Goal: Navigation & Orientation: Find specific page/section

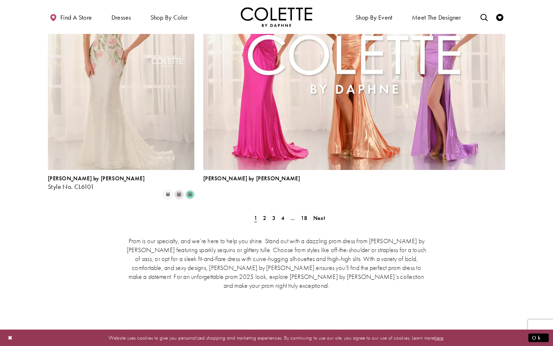
scroll to position [1607, 0]
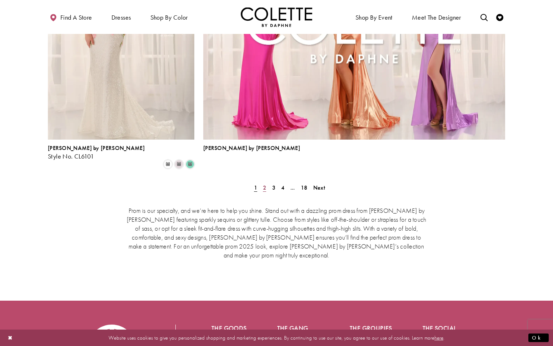
click at [264, 184] on span "2" at bounding box center [264, 187] width 3 height 7
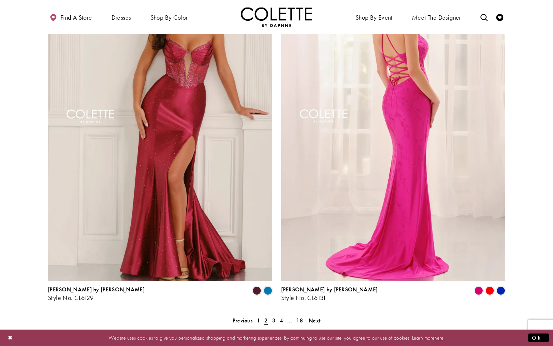
scroll to position [1433, 0]
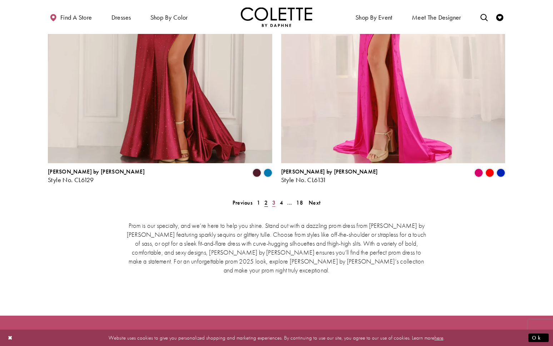
click at [273, 199] on span "3" at bounding box center [273, 202] width 3 height 7
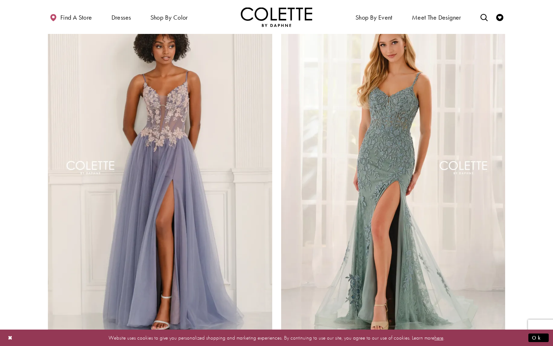
scroll to position [1362, 0]
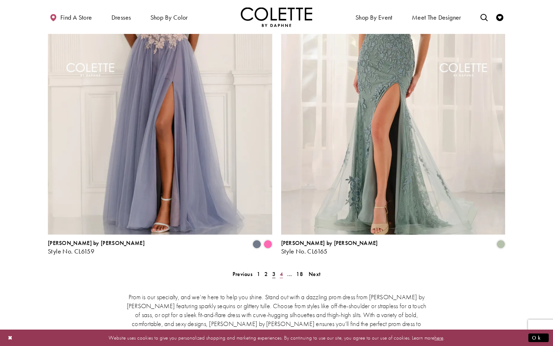
click at [280, 270] on span "4" at bounding box center [281, 273] width 3 height 7
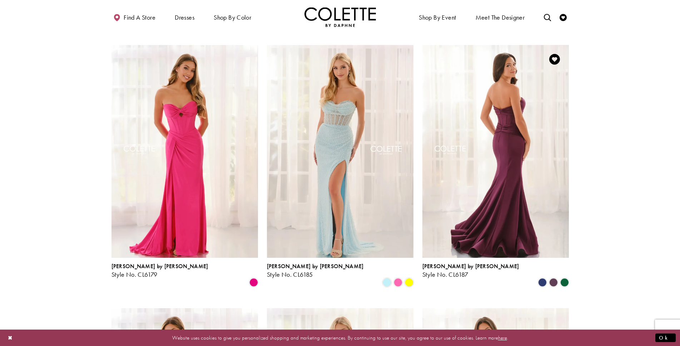
scroll to position [686, 0]
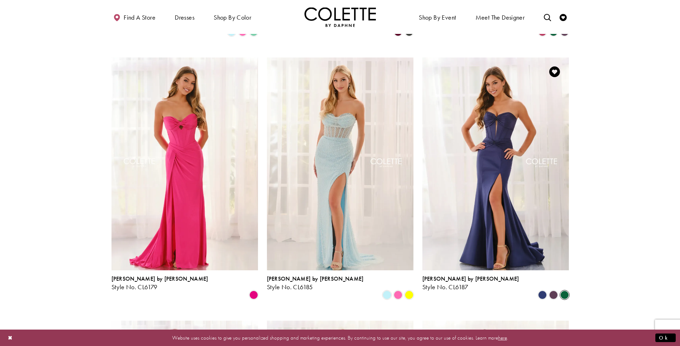
click at [552, 291] on span "Product List" at bounding box center [564, 295] width 9 height 9
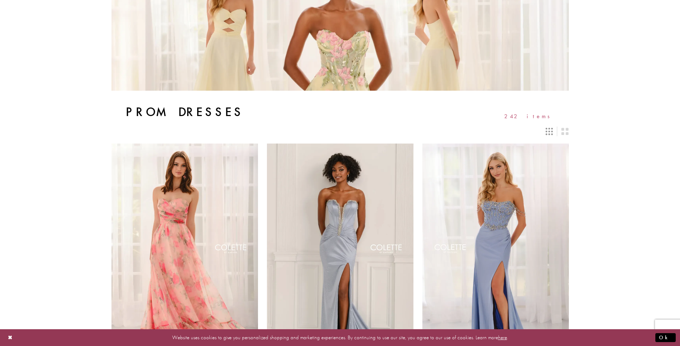
scroll to position [0, 0]
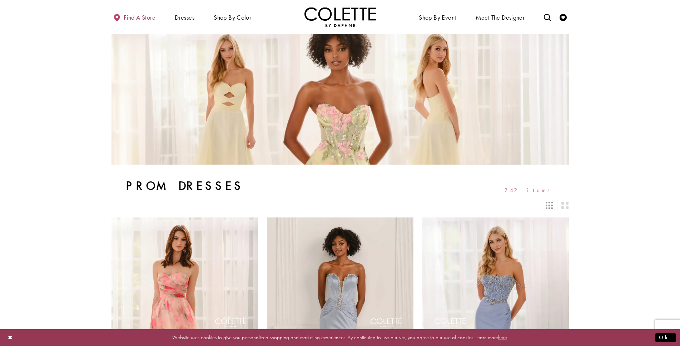
click at [146, 19] on span "Find a store" at bounding box center [140, 17] width 32 height 7
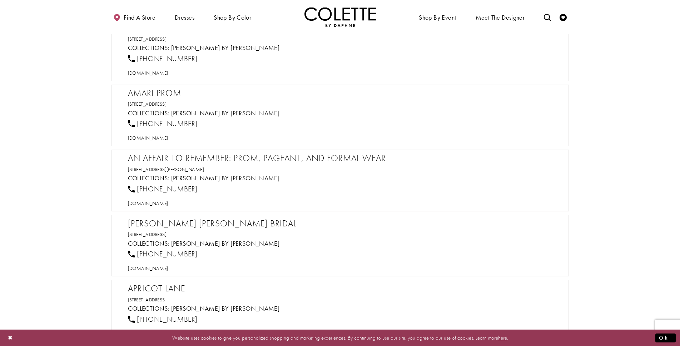
scroll to position [1928, 0]
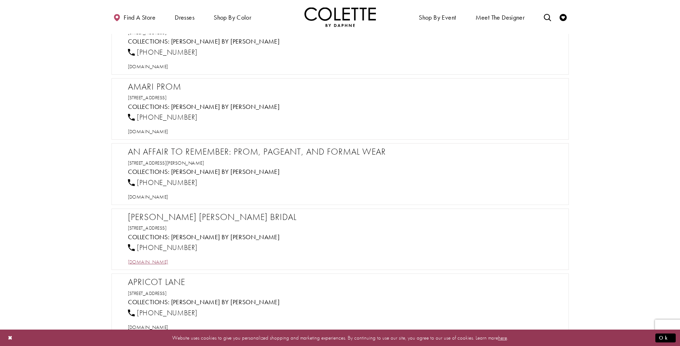
click at [167, 259] on span "[DOMAIN_NAME]" at bounding box center [148, 262] width 40 height 6
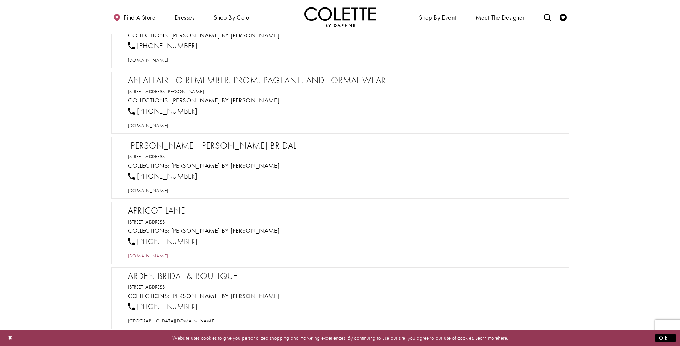
click at [168, 255] on span "[DOMAIN_NAME]" at bounding box center [148, 255] width 40 height 6
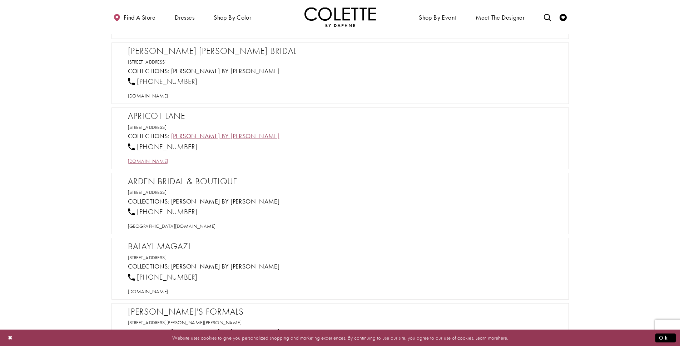
scroll to position [2107, 0]
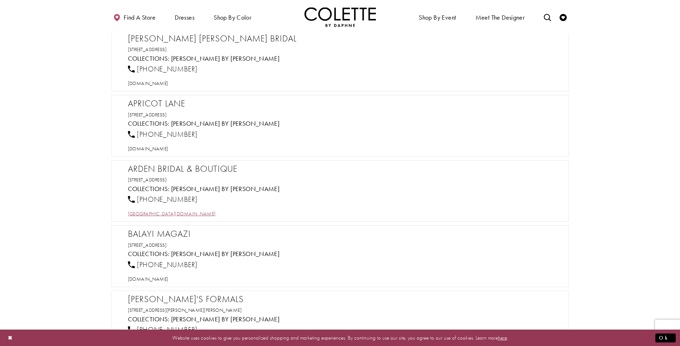
click at [151, 211] on span "[GEOGRAPHIC_DATA][DOMAIN_NAME]" at bounding box center [172, 213] width 88 height 6
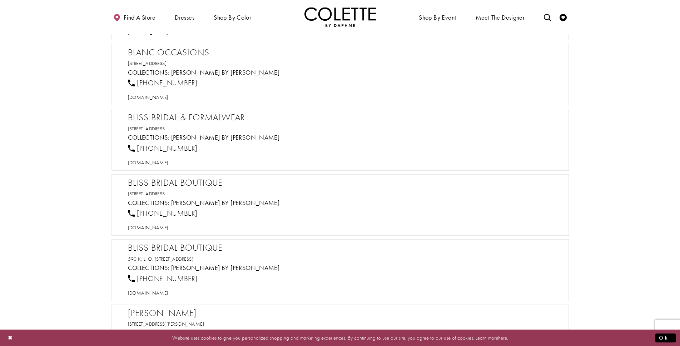
scroll to position [2785, 0]
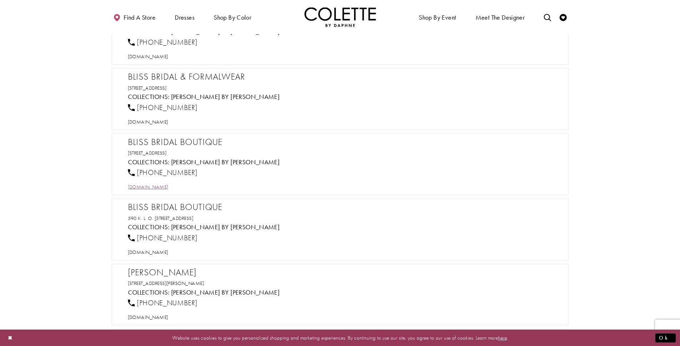
click at [151, 188] on span "[DOMAIN_NAME]" at bounding box center [148, 187] width 40 height 6
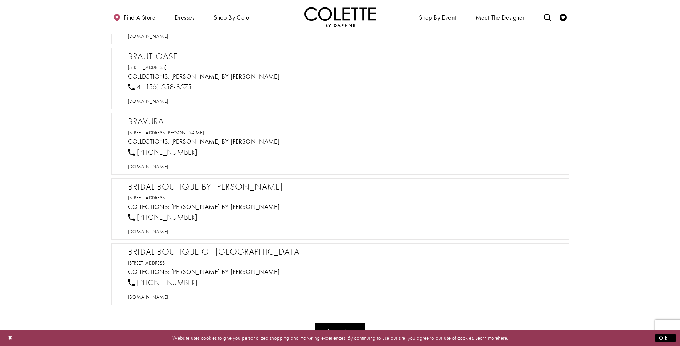
scroll to position [3428, 0]
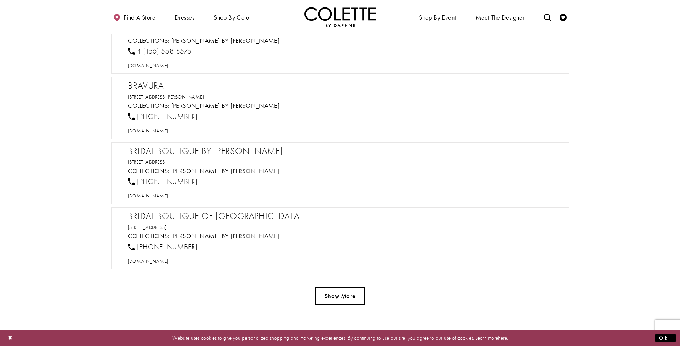
click at [340, 294] on button "Show More" at bounding box center [340, 296] width 50 height 18
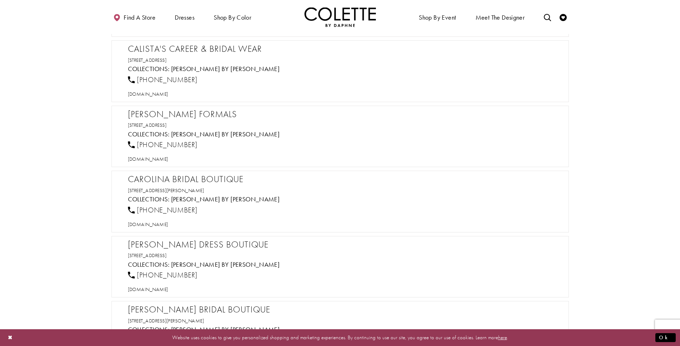
scroll to position [4250, 0]
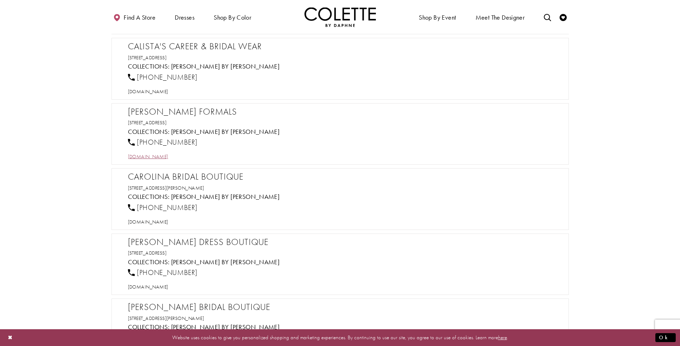
click at [168, 154] on span "[DOMAIN_NAME]" at bounding box center [148, 156] width 40 height 6
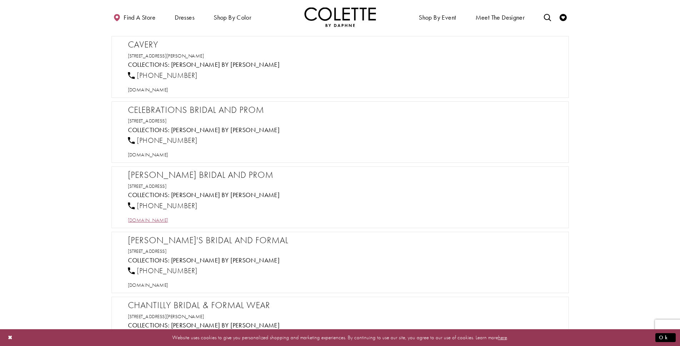
click at [154, 220] on span "[DOMAIN_NAME]" at bounding box center [148, 220] width 40 height 6
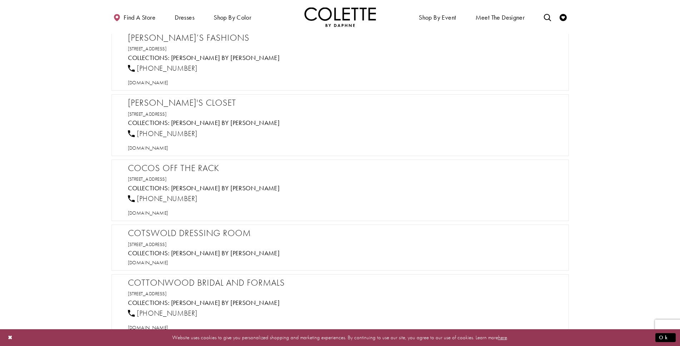
scroll to position [5499, 0]
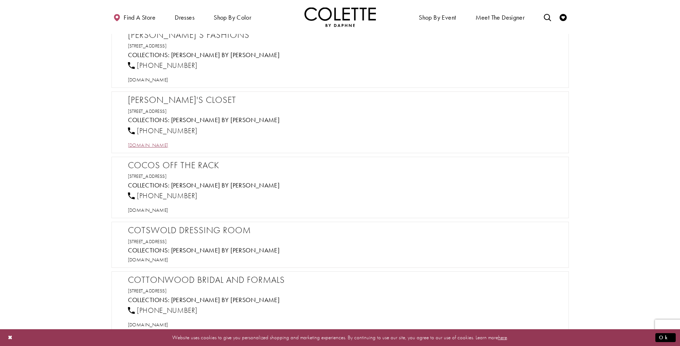
click at [147, 146] on span "[DOMAIN_NAME]" at bounding box center [148, 145] width 40 height 6
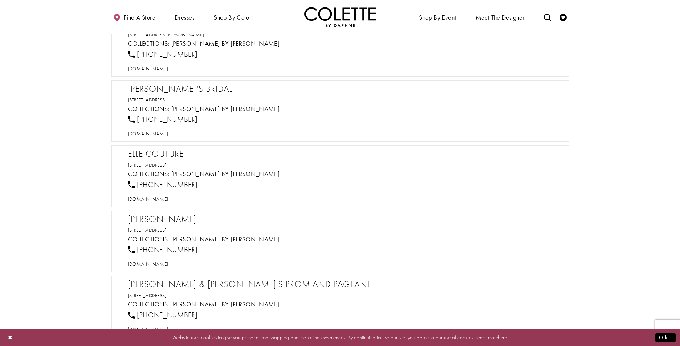
scroll to position [8356, 0]
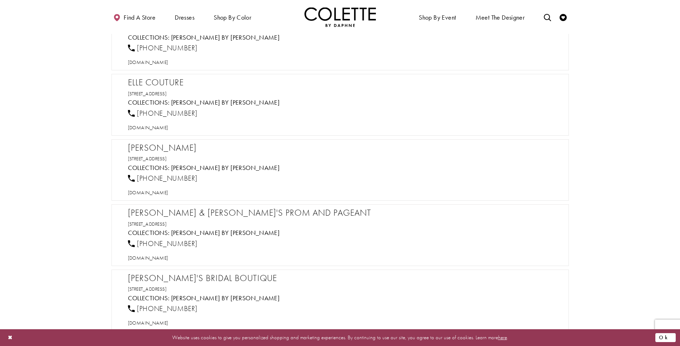
click at [672, 337] on button "Ok" at bounding box center [665, 337] width 20 height 9
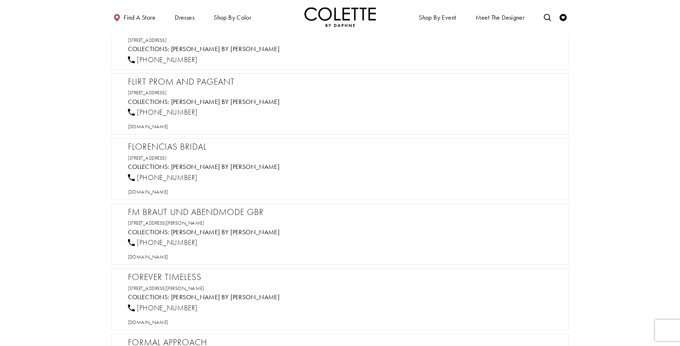
scroll to position [9463, 0]
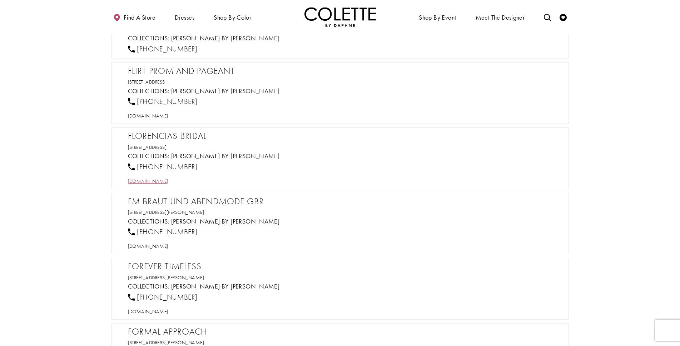
click at [165, 180] on span "[DOMAIN_NAME]" at bounding box center [148, 181] width 40 height 6
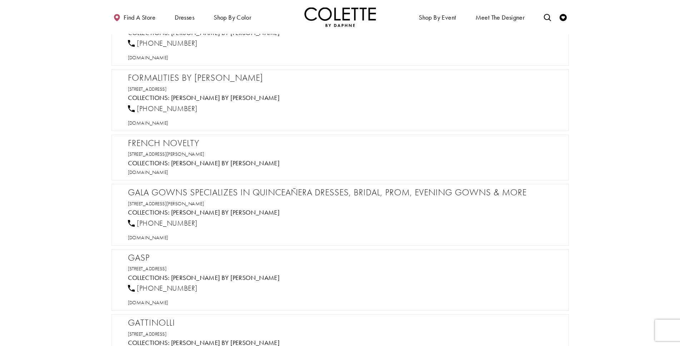
scroll to position [9928, 0]
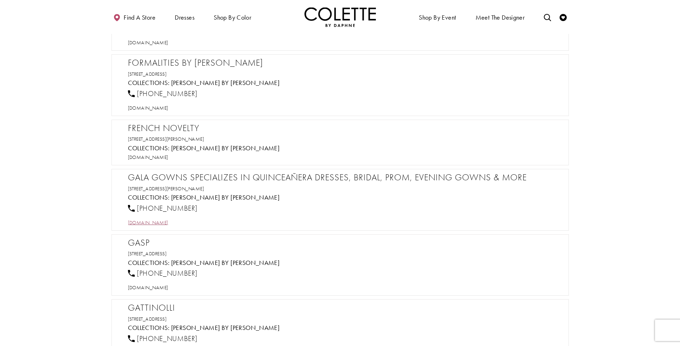
click at [150, 224] on span "[DOMAIN_NAME]" at bounding box center [148, 222] width 40 height 6
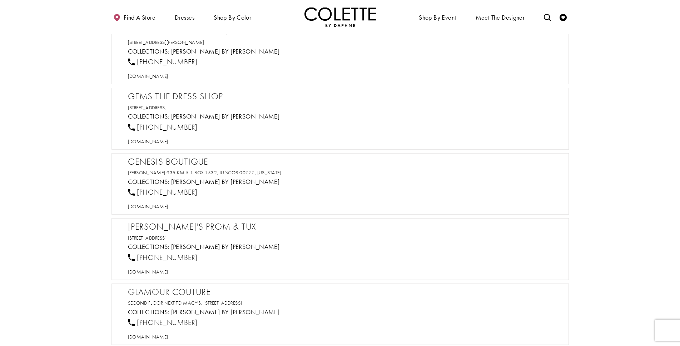
scroll to position [10285, 0]
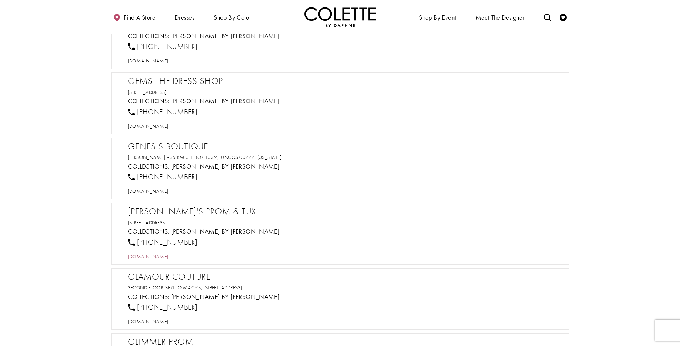
click at [151, 256] on span "[DOMAIN_NAME]" at bounding box center [148, 256] width 40 height 6
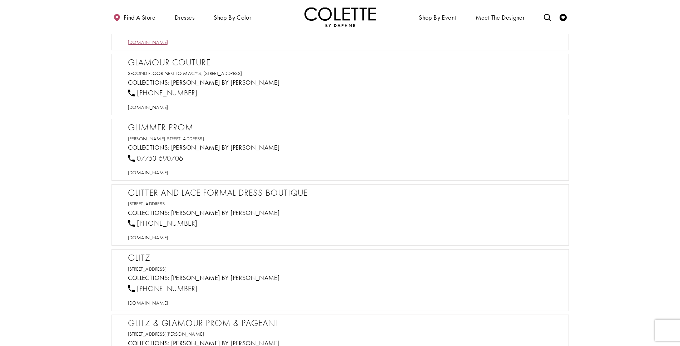
scroll to position [10535, 0]
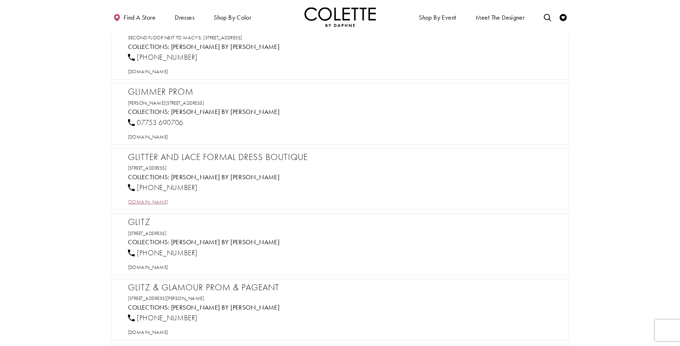
click at [166, 202] on span "[DOMAIN_NAME]" at bounding box center [148, 202] width 40 height 6
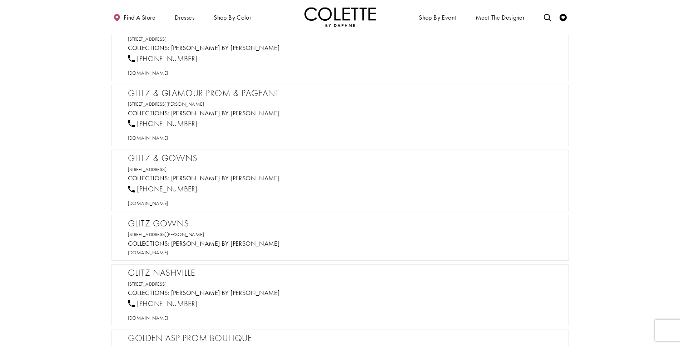
scroll to position [10749, 0]
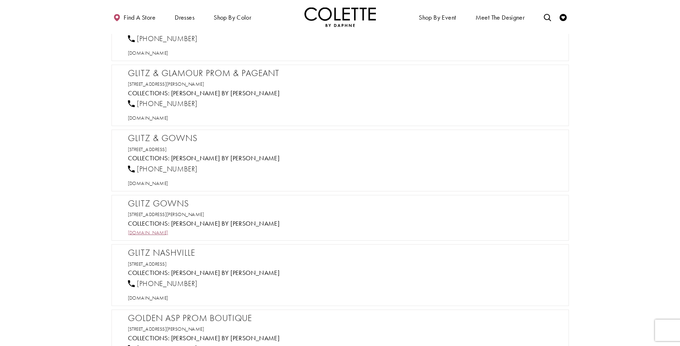
click at [150, 231] on span "[DOMAIN_NAME]" at bounding box center [148, 232] width 40 height 6
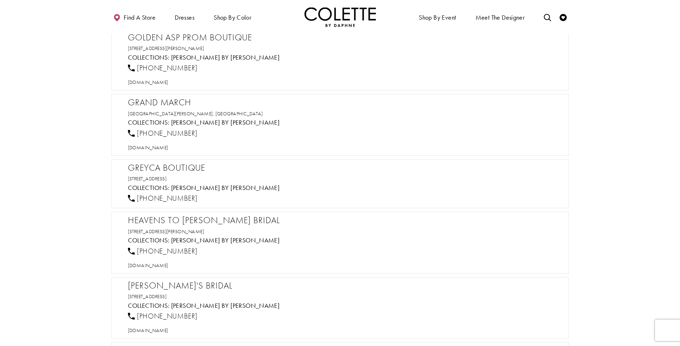
scroll to position [11070, 0]
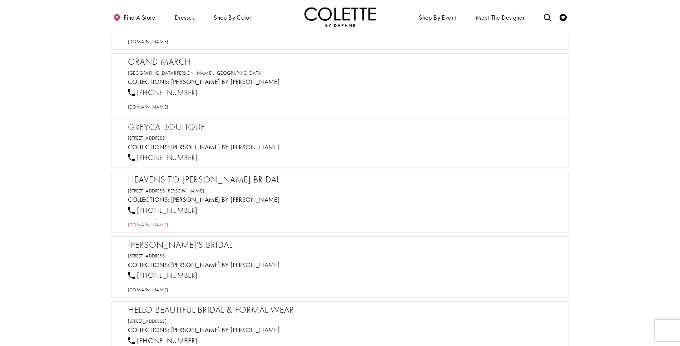
click at [168, 225] on span "[DOMAIN_NAME]" at bounding box center [148, 224] width 40 height 6
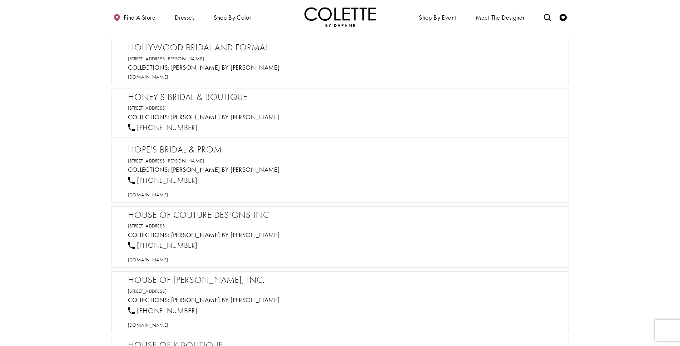
scroll to position [11499, 0]
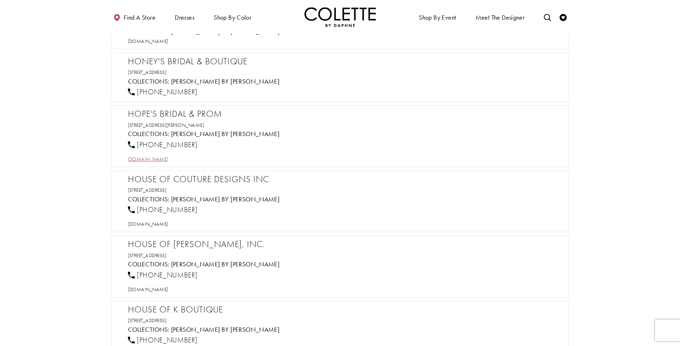
click at [155, 160] on span "[DOMAIN_NAME]" at bounding box center [148, 159] width 40 height 6
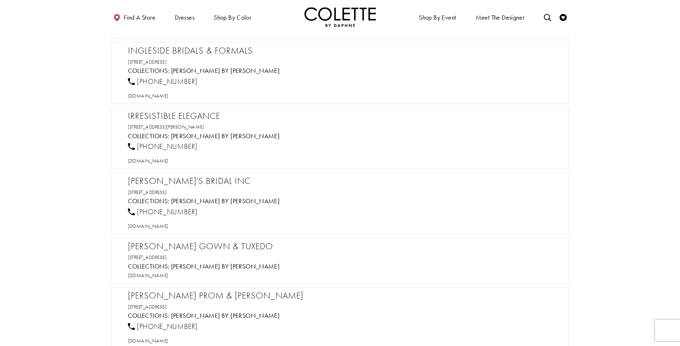
scroll to position [12142, 0]
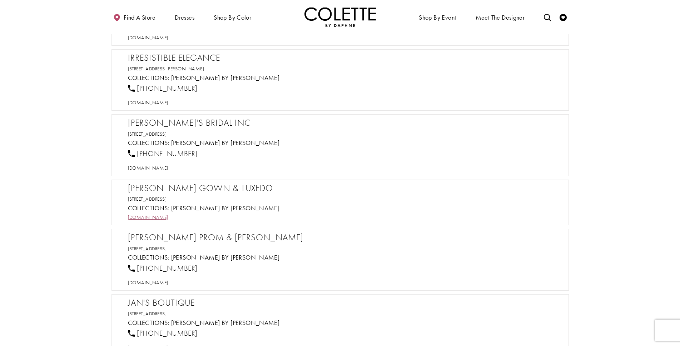
click at [153, 216] on span "[DOMAIN_NAME]" at bounding box center [148, 217] width 40 height 6
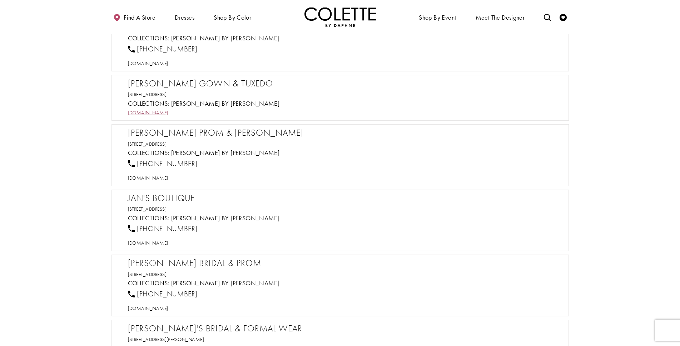
scroll to position [12177, 0]
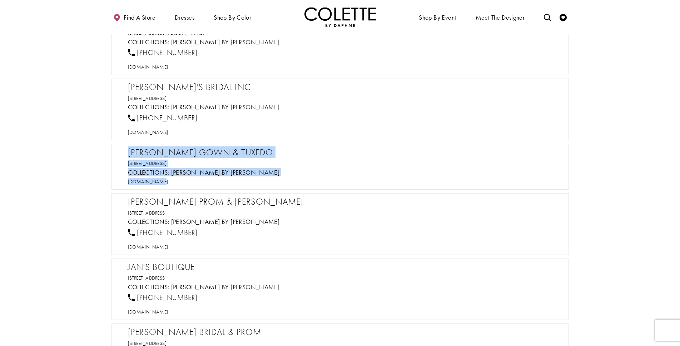
drag, startPoint x: 140, startPoint y: 181, endPoint x: 127, endPoint y: 152, distance: 31.3
click at [127, 152] on div "[PERSON_NAME] Gown & Tuxedo [STREET_ADDRESS] Collections: [PERSON_NAME] by [PER…" at bounding box center [339, 167] width 457 height 46
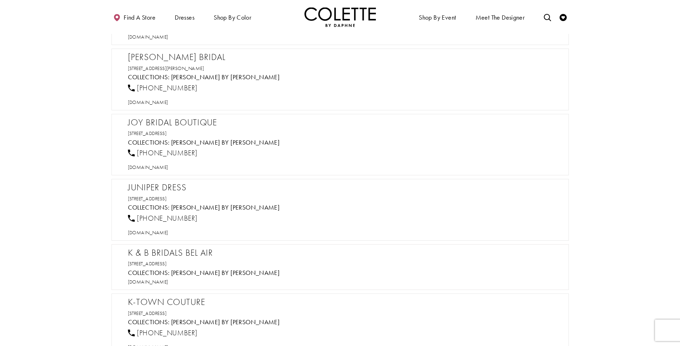
scroll to position [12749, 0]
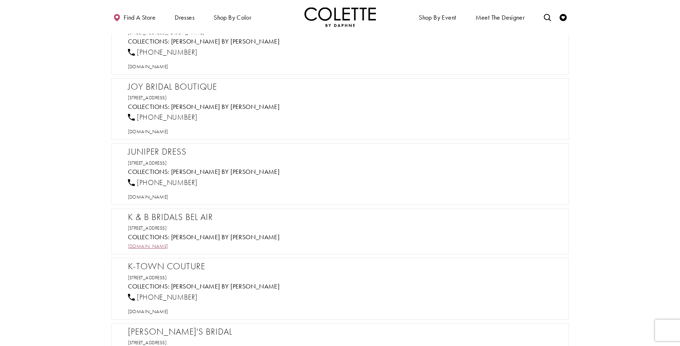
click at [156, 245] on span "[DOMAIN_NAME]" at bounding box center [148, 246] width 40 height 6
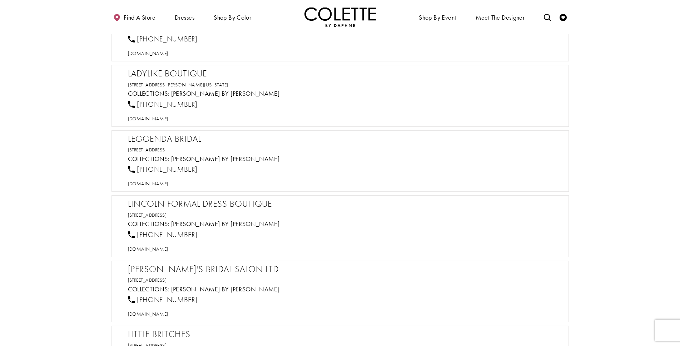
scroll to position [13356, 0]
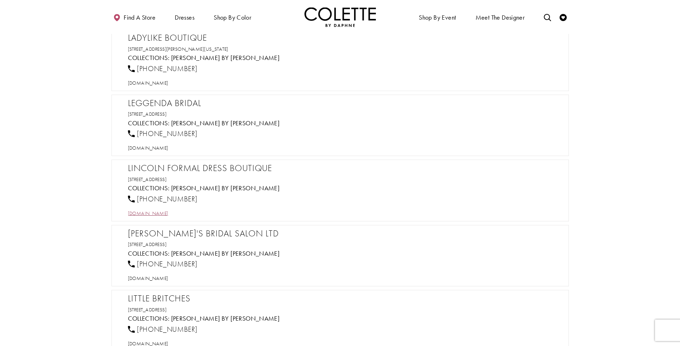
click at [163, 213] on span "[DOMAIN_NAME]" at bounding box center [148, 213] width 40 height 6
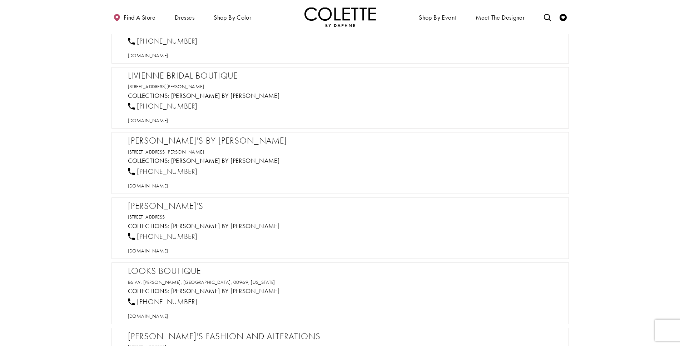
scroll to position [13677, 0]
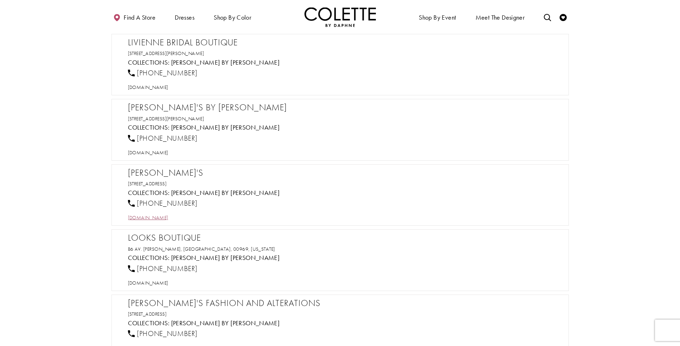
click at [145, 216] on span "[DOMAIN_NAME]" at bounding box center [148, 217] width 40 height 6
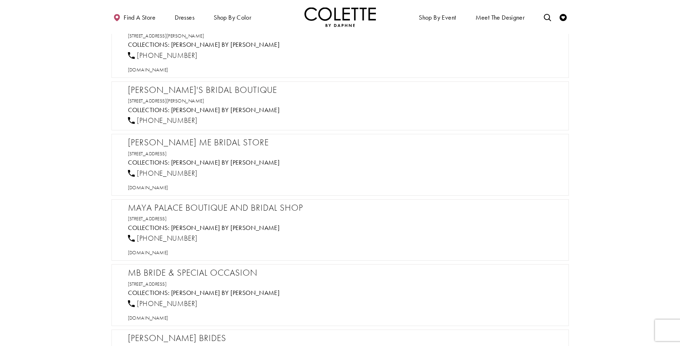
scroll to position [14320, 0]
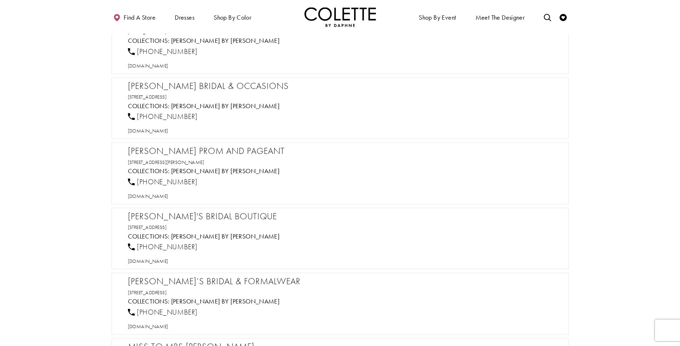
scroll to position [14677, 0]
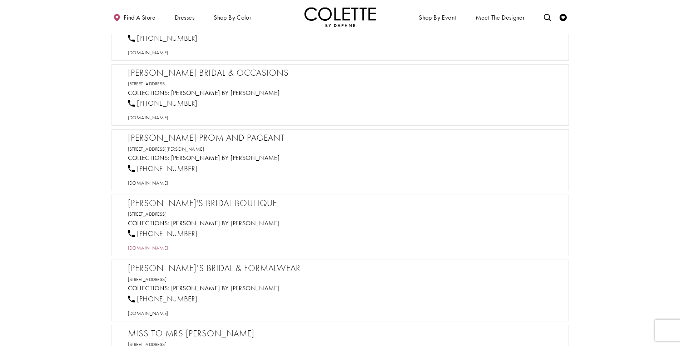
click at [168, 249] on span "[DOMAIN_NAME]" at bounding box center [148, 248] width 40 height 6
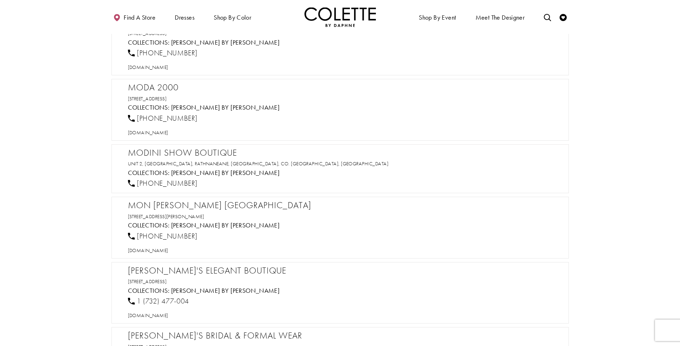
scroll to position [14998, 0]
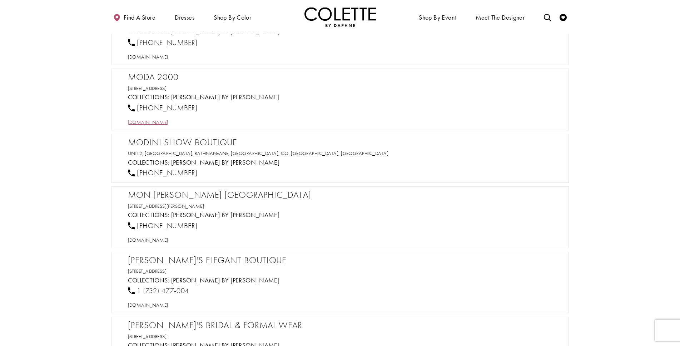
click at [149, 121] on span "[DOMAIN_NAME]" at bounding box center [148, 122] width 40 height 6
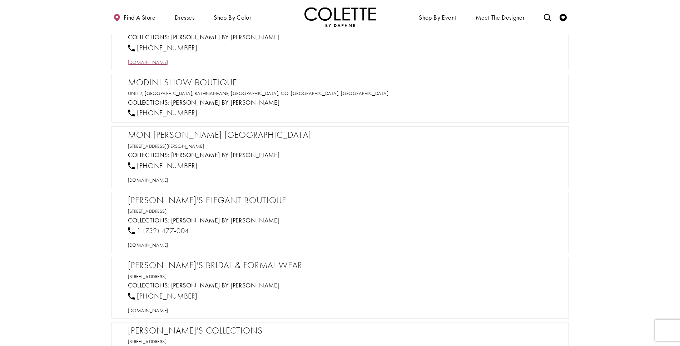
scroll to position [15070, 0]
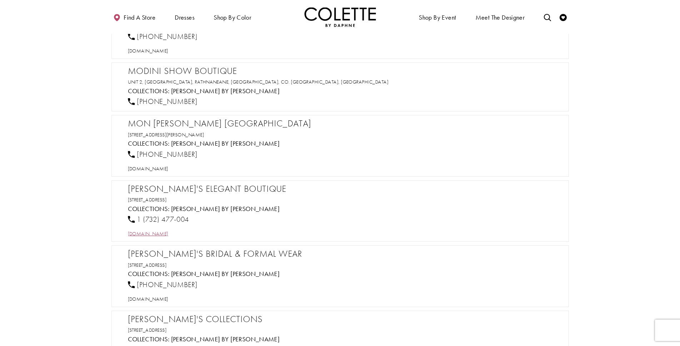
click at [161, 234] on span "[DOMAIN_NAME]" at bounding box center [148, 233] width 40 height 6
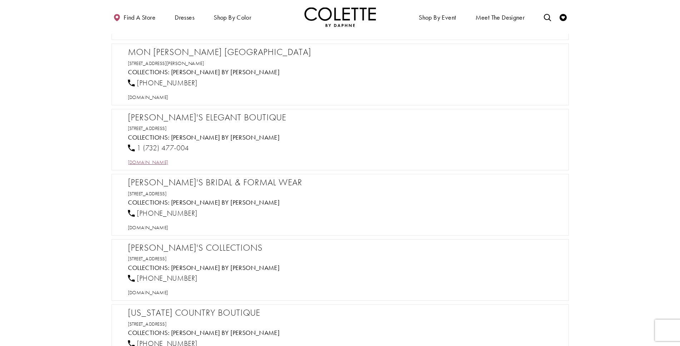
scroll to position [15213, 0]
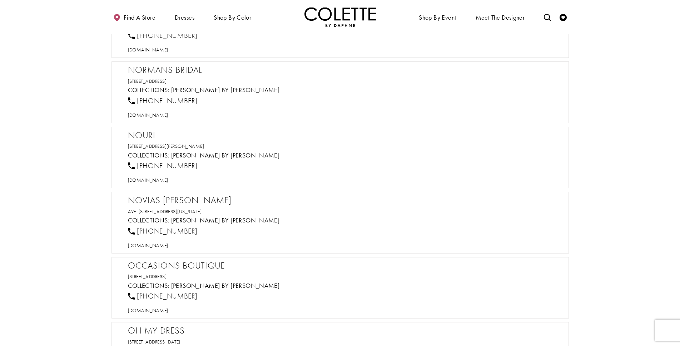
scroll to position [15784, 0]
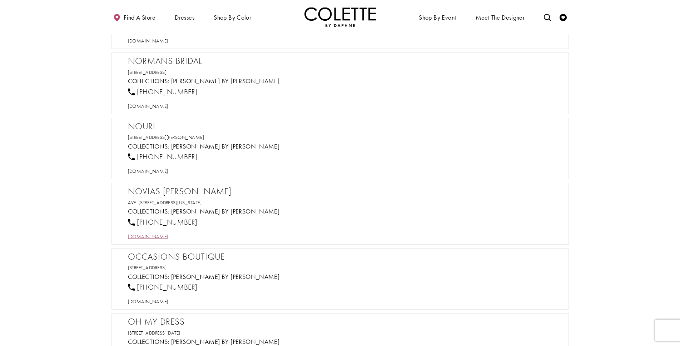
click at [166, 237] on span "[DOMAIN_NAME]" at bounding box center [148, 236] width 40 height 6
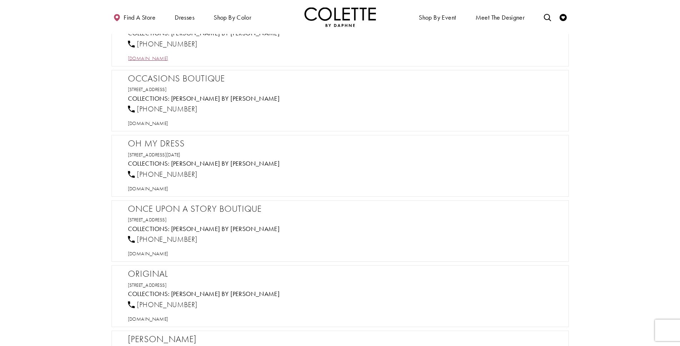
scroll to position [15963, 0]
click at [161, 189] on span "[DOMAIN_NAME]" at bounding box center [148, 188] width 40 height 6
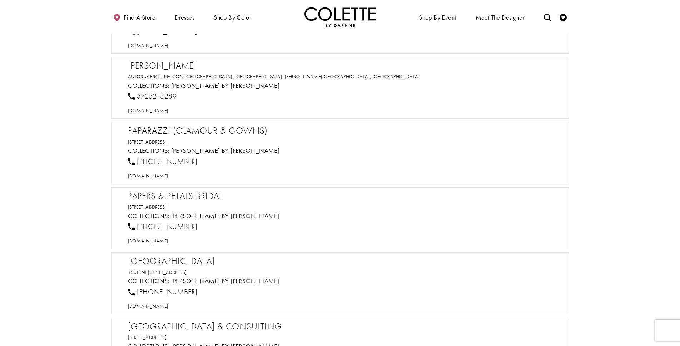
scroll to position [16248, 0]
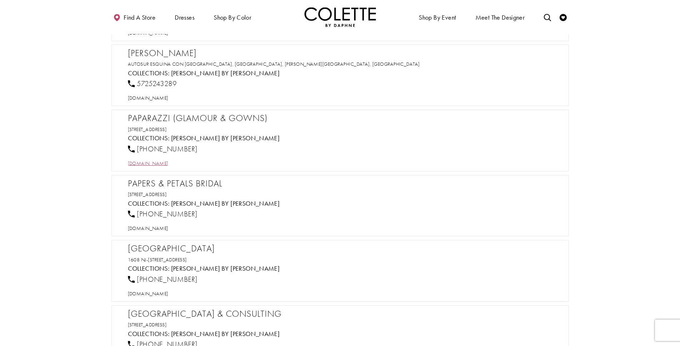
click at [159, 162] on span "[DOMAIN_NAME]" at bounding box center [148, 163] width 40 height 6
drag, startPoint x: 201, startPoint y: 151, endPoint x: 132, endPoint y: 125, distance: 73.5
click at [125, 121] on div "Paparazzi (Glamour & Gowns) [STREET_ADDRESS] Collections: [PERSON_NAME] by [PER…" at bounding box center [339, 141] width 457 height 62
copy div "Paparazzi (Glamour & Gowns) [STREET_ADDRESS] Collections: [PERSON_NAME] by [PER…"
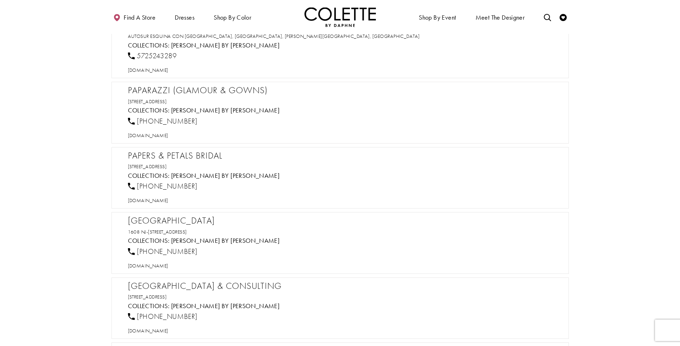
scroll to position [16284, 0]
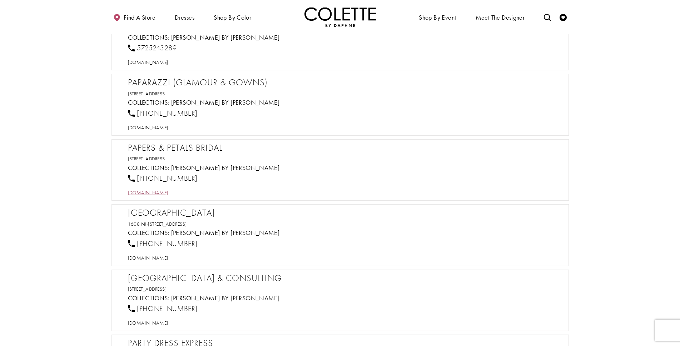
click at [168, 192] on span "[DOMAIN_NAME]" at bounding box center [148, 192] width 40 height 6
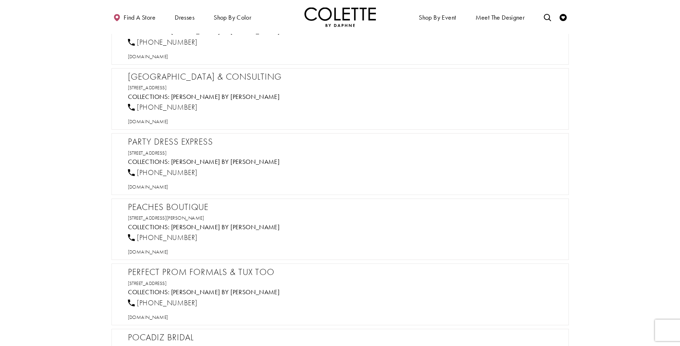
scroll to position [16498, 0]
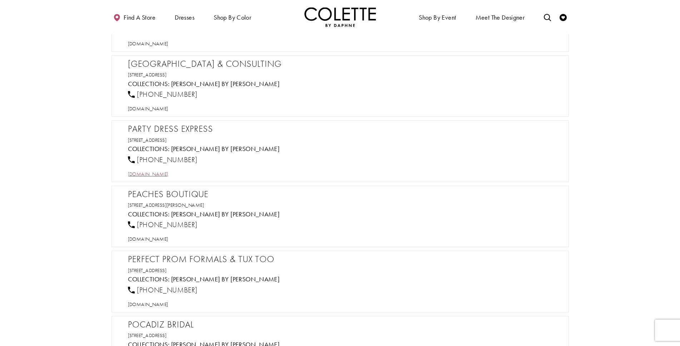
click at [148, 174] on span "[DOMAIN_NAME]" at bounding box center [148, 174] width 40 height 6
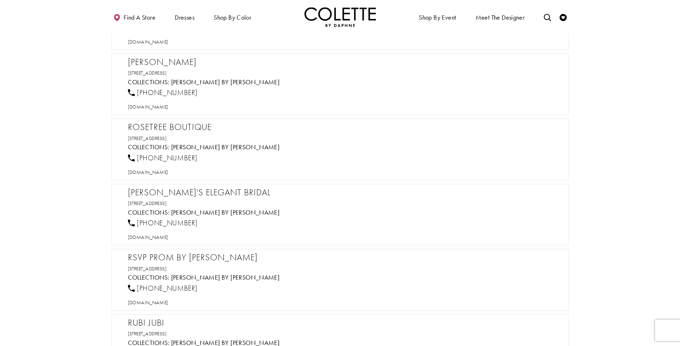
scroll to position [18177, 0]
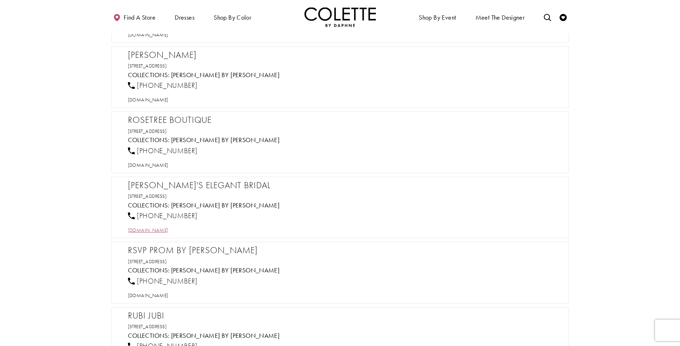
click at [154, 230] on span "[DOMAIN_NAME]" at bounding box center [148, 230] width 40 height 6
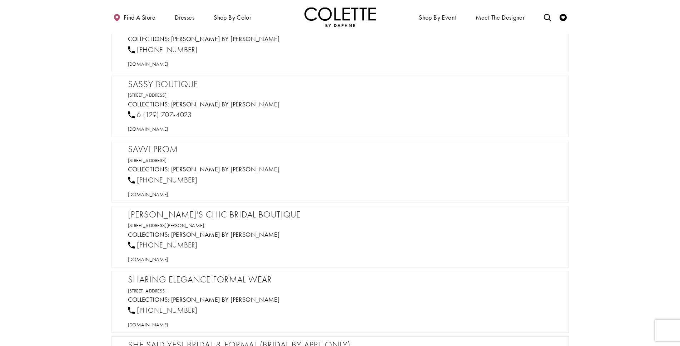
scroll to position [18748, 0]
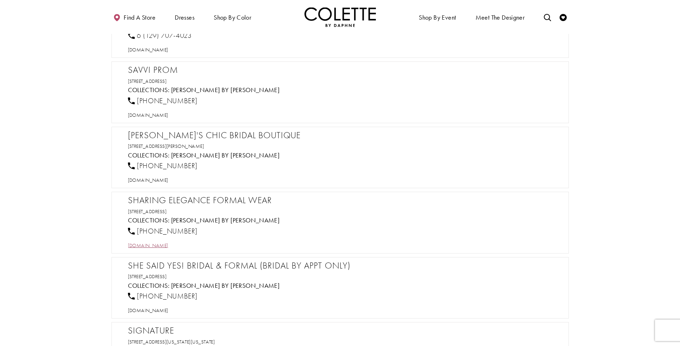
click at [167, 243] on span "[DOMAIN_NAME]" at bounding box center [148, 245] width 40 height 6
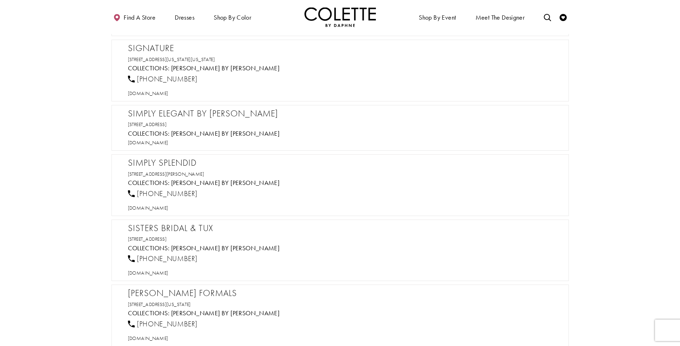
scroll to position [19069, 0]
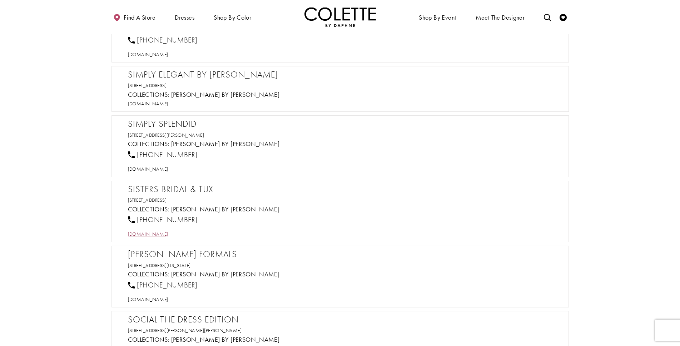
click at [168, 235] on span "[DOMAIN_NAME]" at bounding box center [148, 234] width 40 height 6
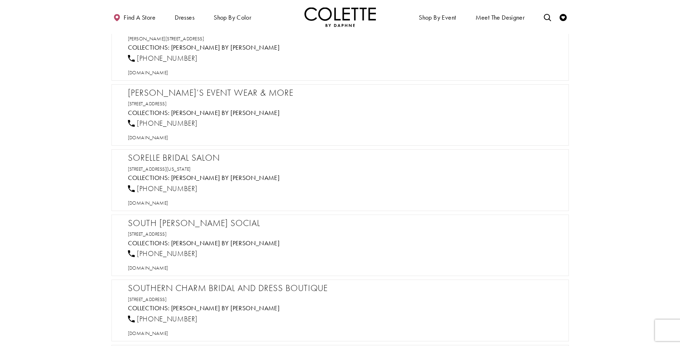
scroll to position [19462, 0]
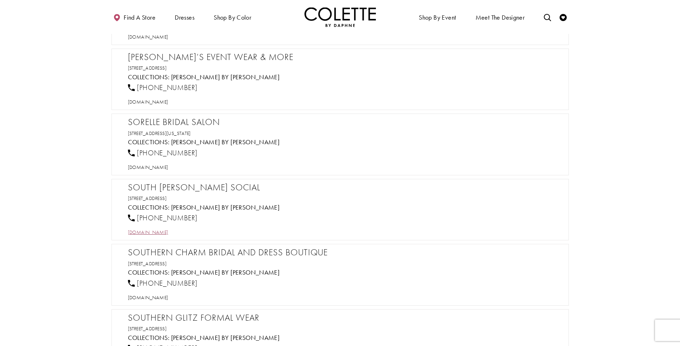
click at [168, 232] on span "[DOMAIN_NAME]" at bounding box center [148, 232] width 40 height 6
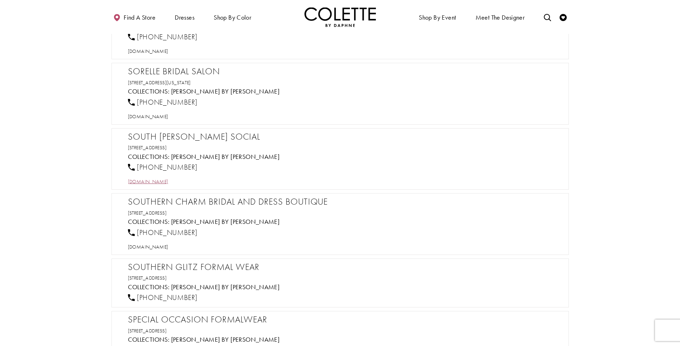
scroll to position [19534, 0]
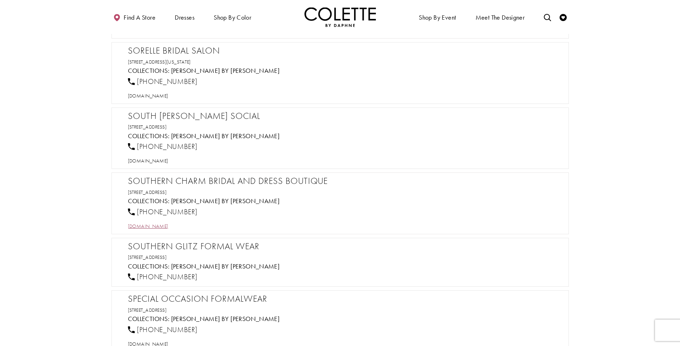
click at [168, 226] on span "[DOMAIN_NAME]" at bounding box center [148, 226] width 40 height 6
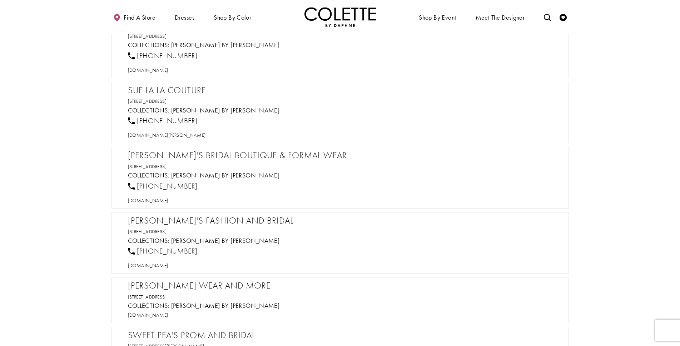
scroll to position [20069, 0]
click at [146, 200] on span "[DOMAIN_NAME]" at bounding box center [148, 199] width 40 height 6
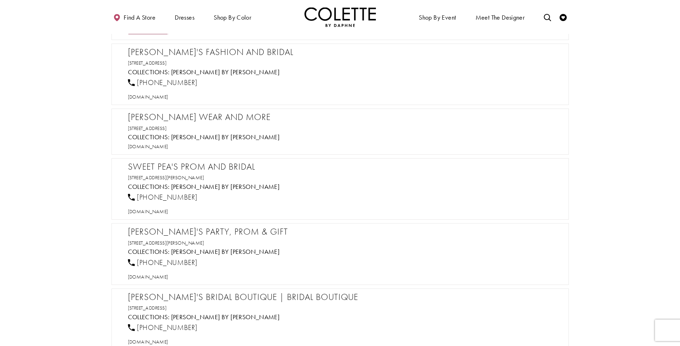
scroll to position [20284, 0]
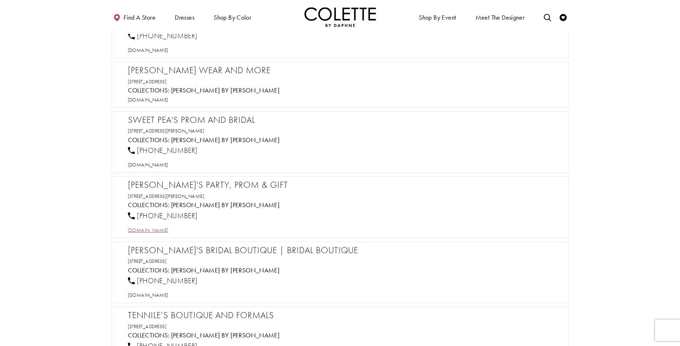
click at [157, 230] on span "[DOMAIN_NAME]" at bounding box center [148, 230] width 40 height 6
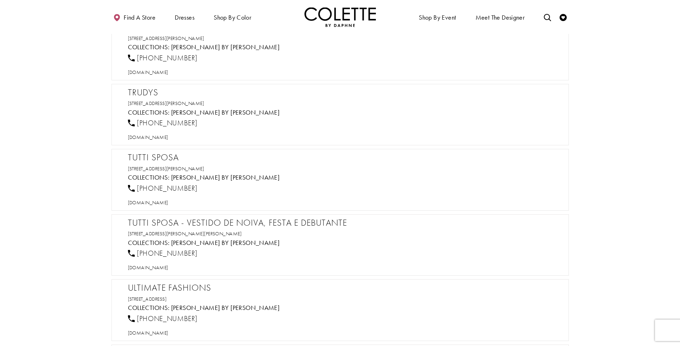
scroll to position [23033, 0]
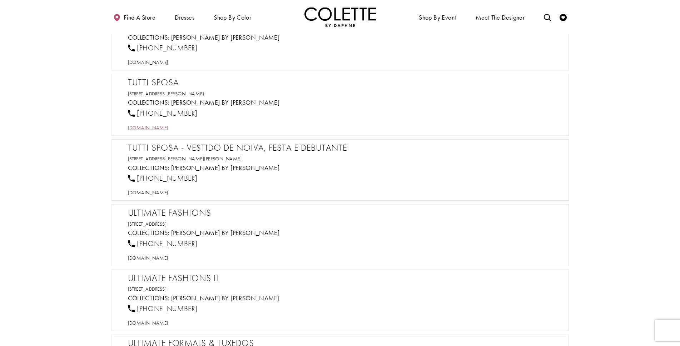
click at [144, 127] on span "[DOMAIN_NAME]" at bounding box center [148, 127] width 40 height 6
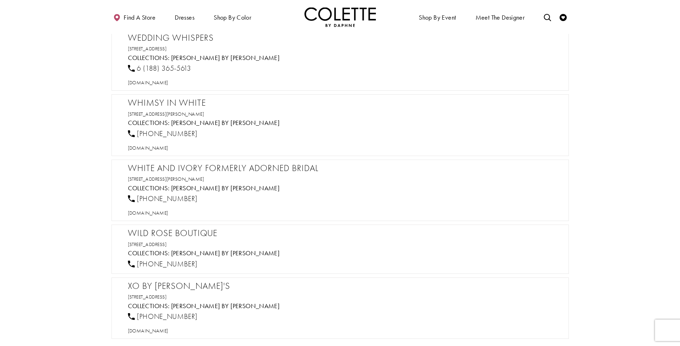
scroll to position [24069, 0]
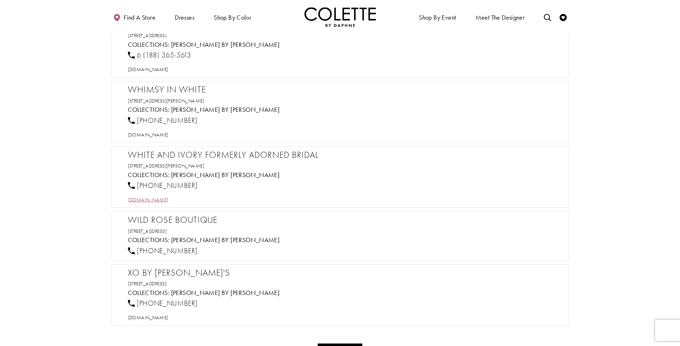
click at [166, 198] on span "[DOMAIN_NAME]" at bounding box center [148, 199] width 40 height 6
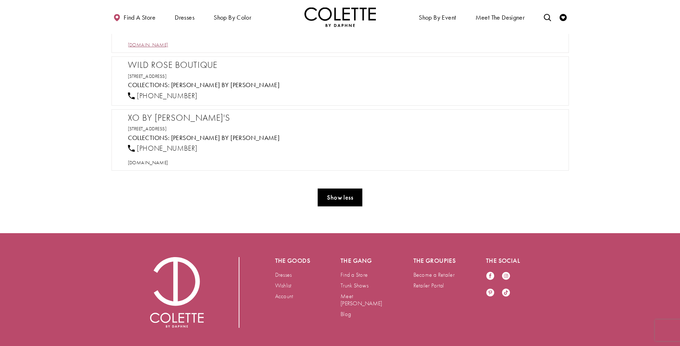
scroll to position [24243, 0]
